Goal: Information Seeking & Learning: Learn about a topic

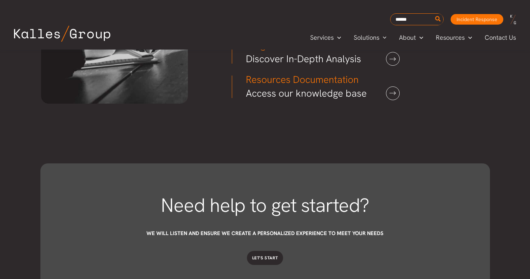
scroll to position [2072, 0]
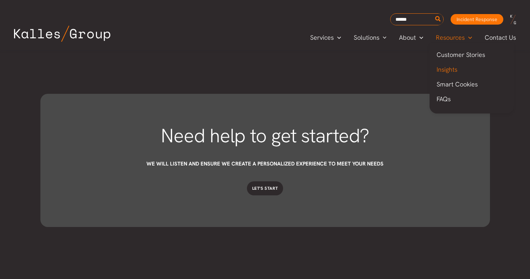
click at [446, 71] on span "Insights" at bounding box center [447, 69] width 21 height 8
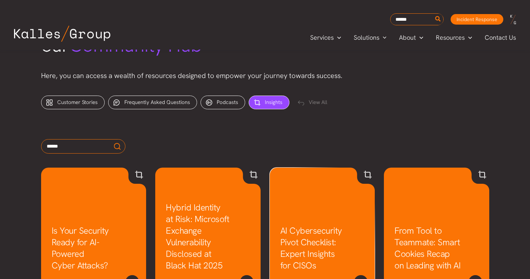
scroll to position [231, 0]
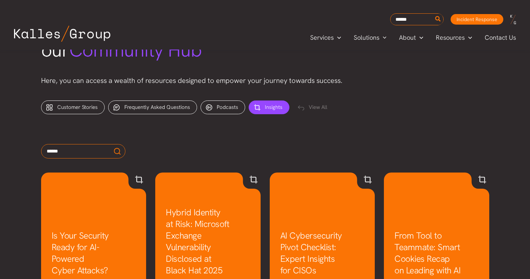
click at [268, 111] on div "Insights (264)" at bounding box center [269, 107] width 41 height 14
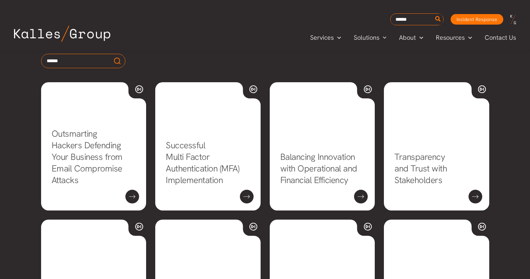
scroll to position [338, 0]
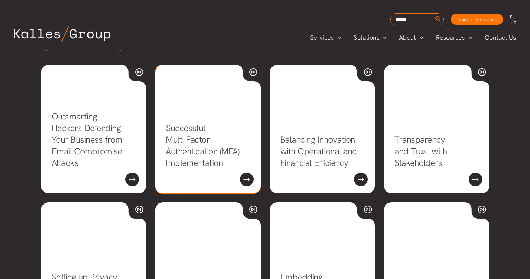
click at [219, 132] on link "Successful Multi Factor Authentication (MFA) Implementation" at bounding box center [202, 145] width 73 height 46
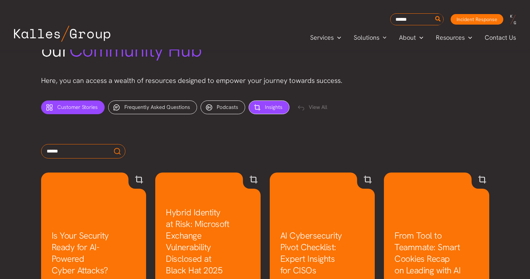
click at [79, 108] on span "Customer Stories" at bounding box center [77, 107] width 40 height 7
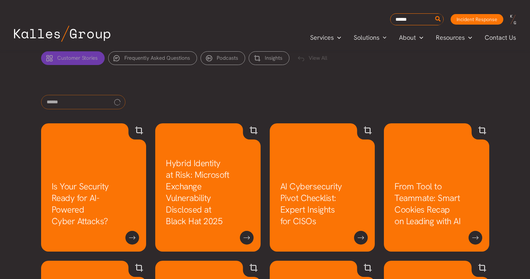
scroll to position [301, 0]
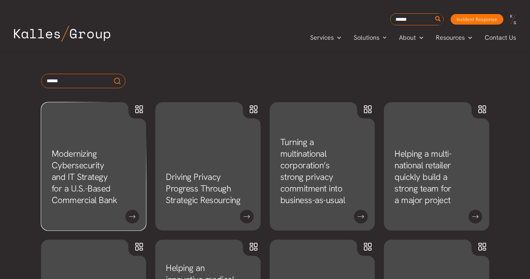
click at [79, 148] on link "Modernizing Cybersecurity and IT Strategy for a U.S.-Based Commercial Bank" at bounding box center [85, 177] width 66 height 58
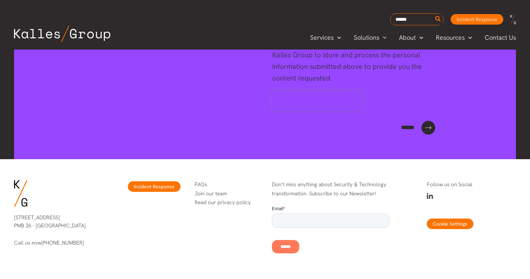
scroll to position [755, 0]
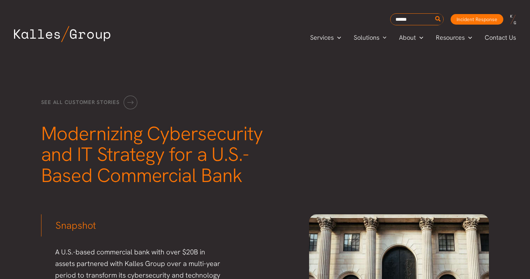
click at [84, 40] on img at bounding box center [62, 34] width 96 height 16
click at [74, 33] on img at bounding box center [62, 34] width 96 height 16
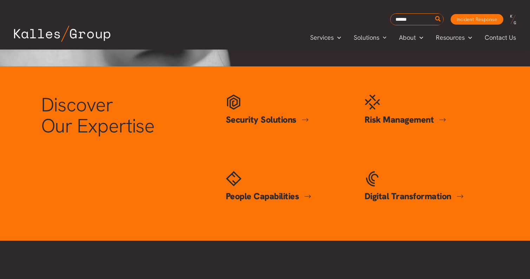
scroll to position [284, 0]
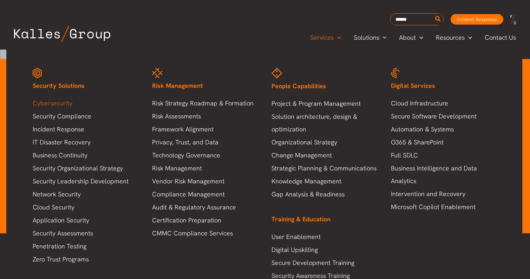
click at [70, 102] on link "Cybersecurity" at bounding box center [85, 103] width 105 height 13
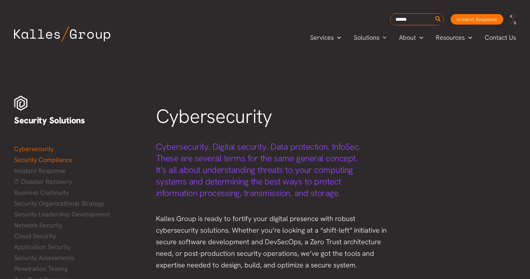
click at [64, 162] on link "Security Compliance" at bounding box center [78, 160] width 128 height 11
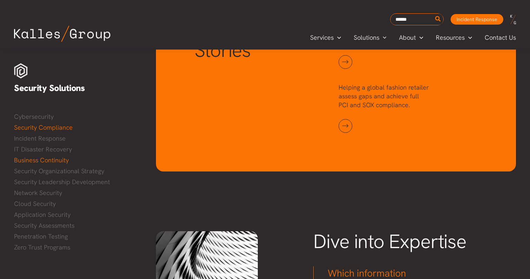
scroll to position [451, 0]
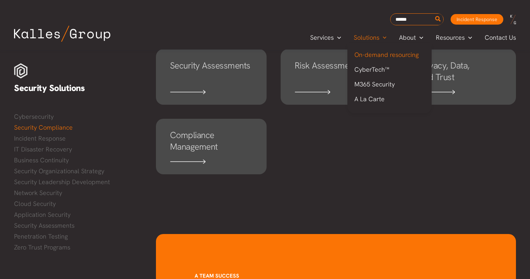
click at [367, 56] on span "On-demand resourcing" at bounding box center [386, 55] width 64 height 8
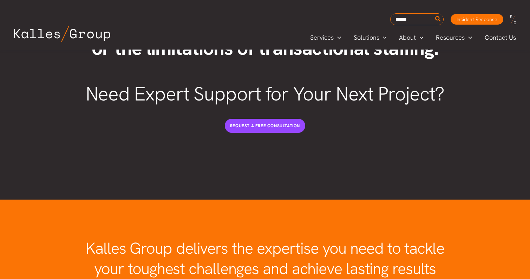
scroll to position [1707, 0]
